Goal: Book appointment/travel/reservation

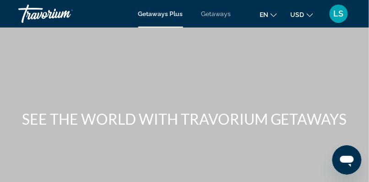
click at [218, 17] on span "Getaways" at bounding box center [217, 13] width 30 height 7
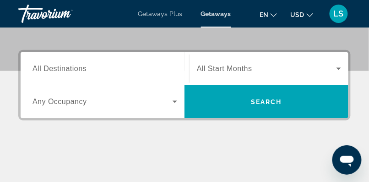
scroll to position [150, 0]
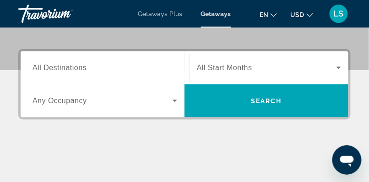
click at [58, 70] on span "All Destinations" at bounding box center [60, 68] width 54 height 8
click at [58, 70] on input "Destination All Destinations" at bounding box center [105, 68] width 145 height 11
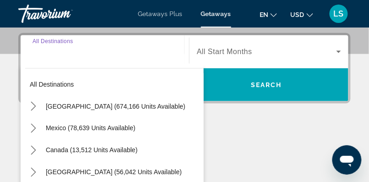
scroll to position [169, 0]
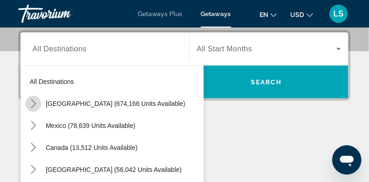
click at [35, 103] on icon "Toggle United States (674,166 units available) submenu" at bounding box center [33, 103] width 5 height 9
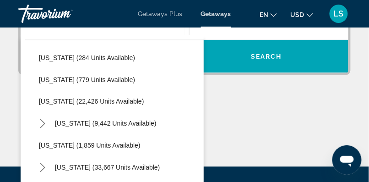
scroll to position [661, 0]
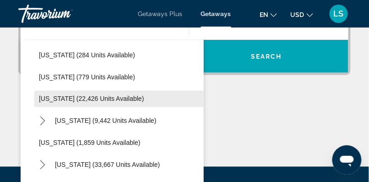
click at [109, 97] on span "[US_STATE] (22,426 units available)" at bounding box center [91, 98] width 105 height 7
type input "**********"
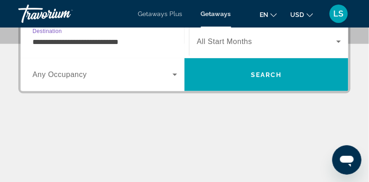
scroll to position [169, 0]
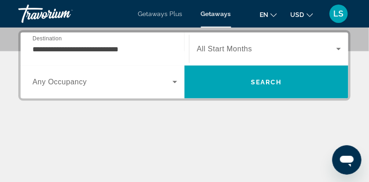
click at [215, 50] on span "All Start Months" at bounding box center [224, 49] width 55 height 8
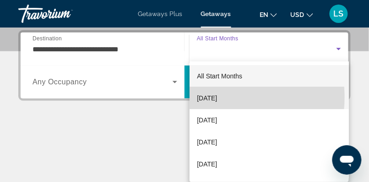
click at [217, 97] on span "[DATE]" at bounding box center [207, 98] width 20 height 11
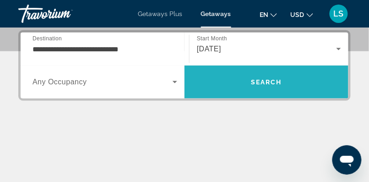
click at [271, 80] on span "Search" at bounding box center [266, 81] width 31 height 7
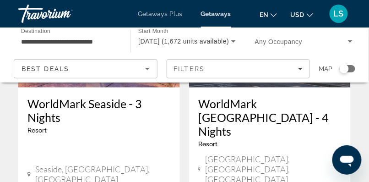
scroll to position [1229, 0]
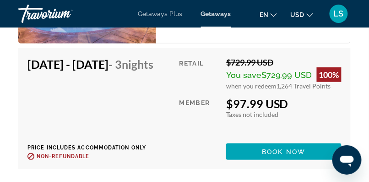
scroll to position [2308, 0]
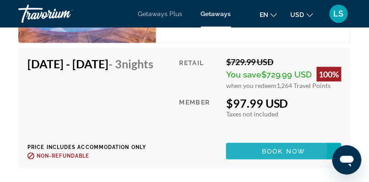
click at [280, 155] on span "Book now" at bounding box center [285, 151] width 44 height 7
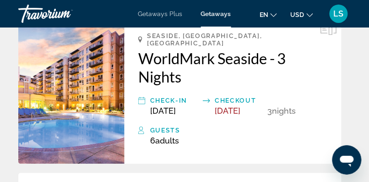
scroll to position [279, 0]
click at [145, 95] on icon "Main content" at bounding box center [141, 100] width 7 height 11
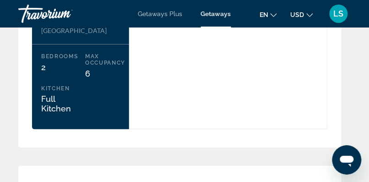
scroll to position [1588, 0]
